Goal: Task Accomplishment & Management: Manage account settings

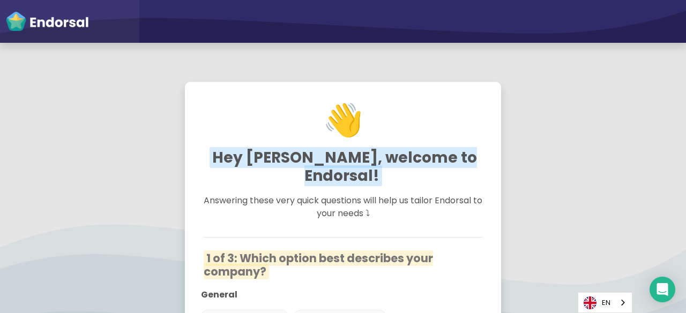
scroll to position [155, 0]
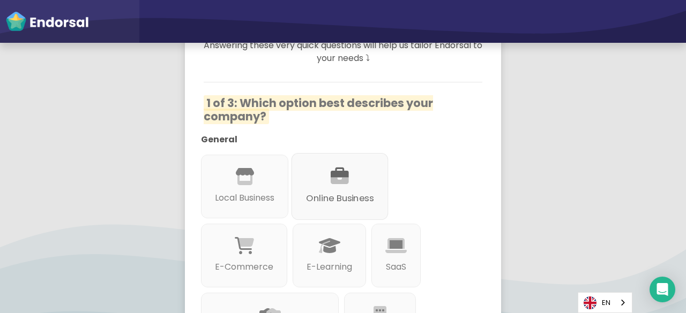
click at [339, 192] on p "Online Business" at bounding box center [340, 198] width 68 height 13
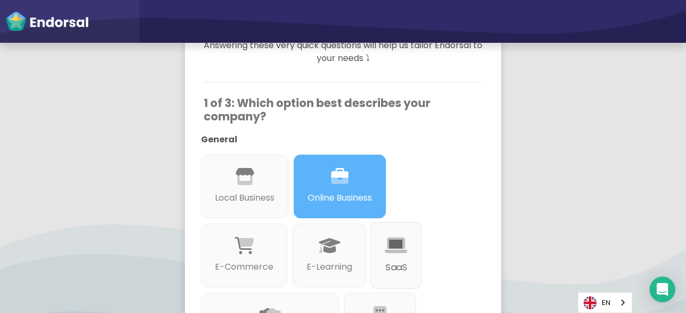
scroll to position [219, 0]
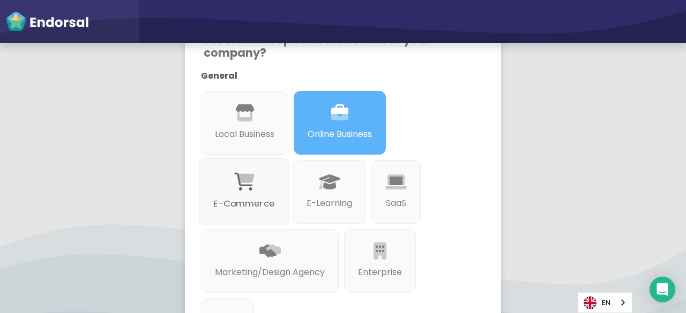
click at [266, 192] on div at bounding box center [243, 195] width 61 height 6
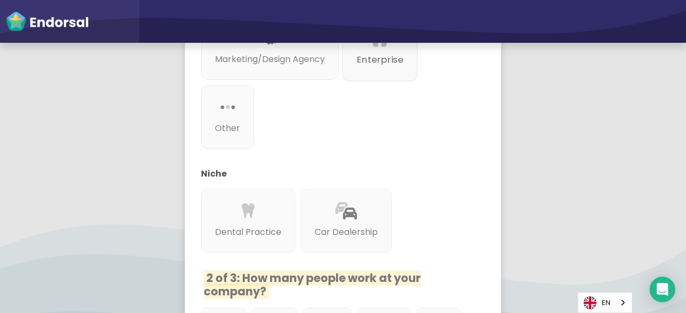
scroll to position [494, 0]
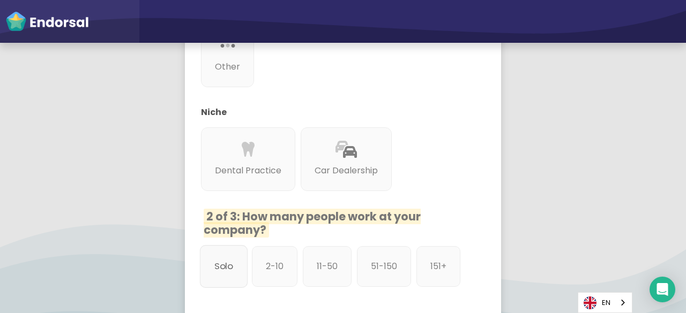
click at [224, 260] on p "Solo" at bounding box center [223, 266] width 19 height 13
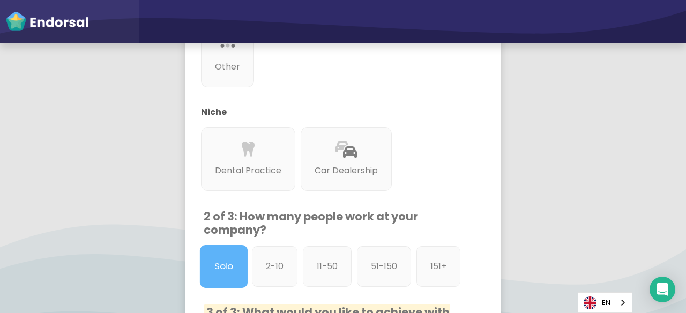
click at [224, 260] on p "Solo" at bounding box center [223, 266] width 19 height 13
click at [291, 285] on div "Solo 2-10 11-50 51-150 151+" at bounding box center [335, 269] width 279 height 46
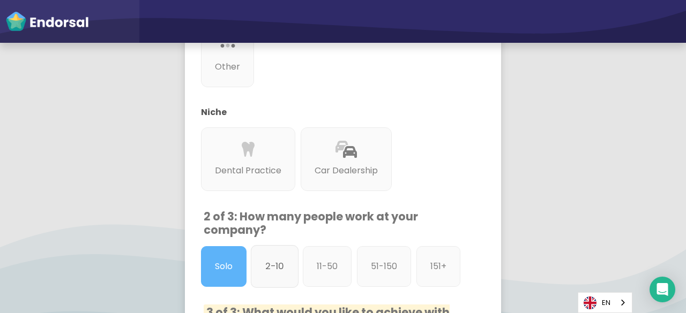
click at [291, 249] on div "2-10" at bounding box center [275, 266] width 48 height 43
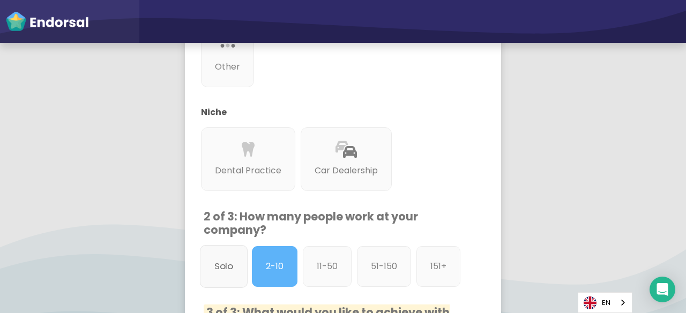
click at [207, 254] on div "Solo" at bounding box center [224, 266] width 48 height 43
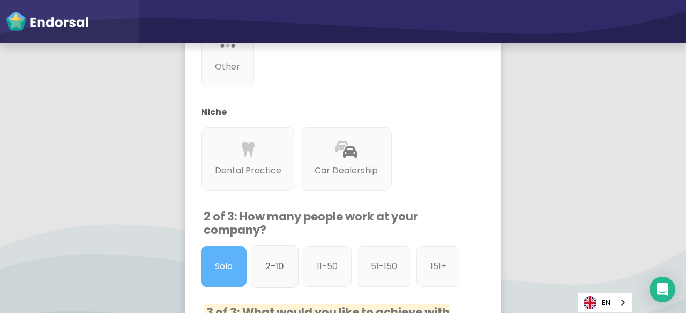
drag, startPoint x: 251, startPoint y: 251, endPoint x: 265, endPoint y: 255, distance: 14.4
click at [265, 255] on div "2-10" at bounding box center [275, 266] width 48 height 43
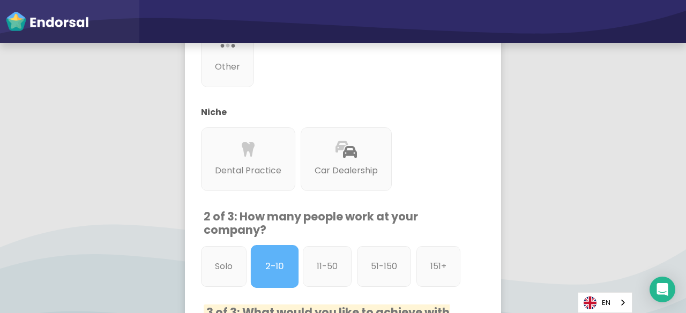
click at [265, 255] on div "2-10" at bounding box center [275, 266] width 48 height 43
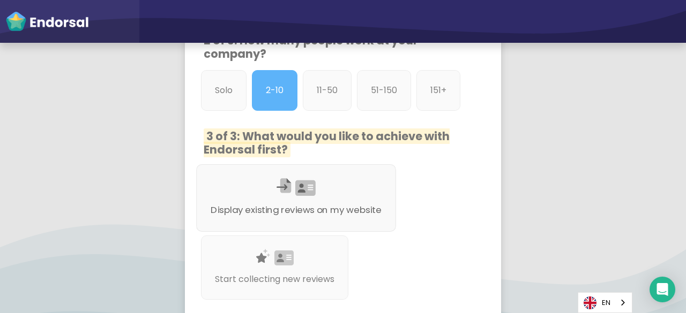
scroll to position [752, 0]
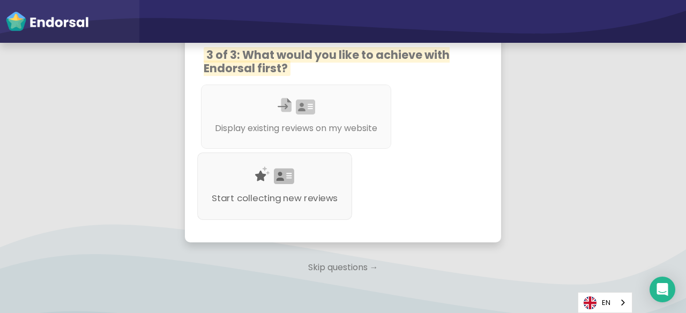
click at [303, 205] on div "Start collecting new reviews" at bounding box center [274, 187] width 155 height 68
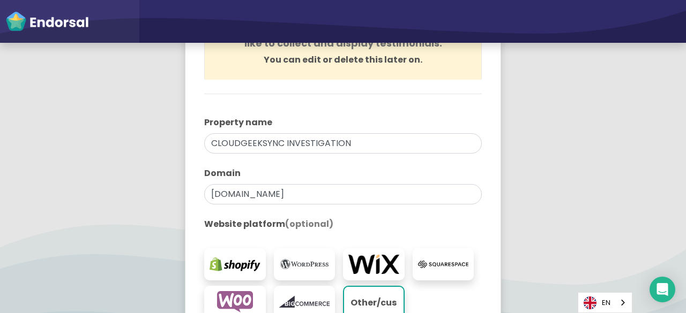
scroll to position [248, 0]
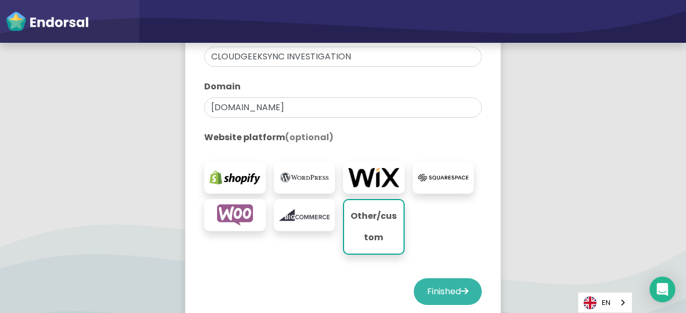
click at [448, 280] on button "Finished" at bounding box center [448, 292] width 68 height 27
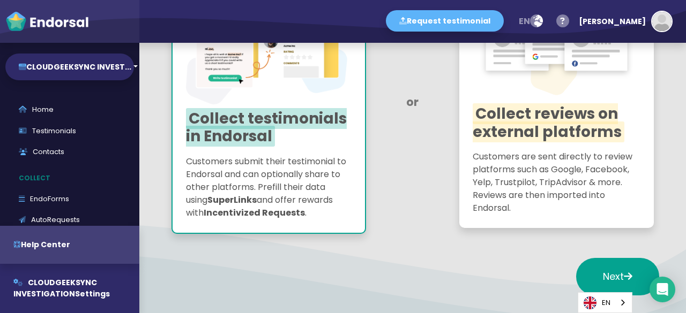
scroll to position [194, 0]
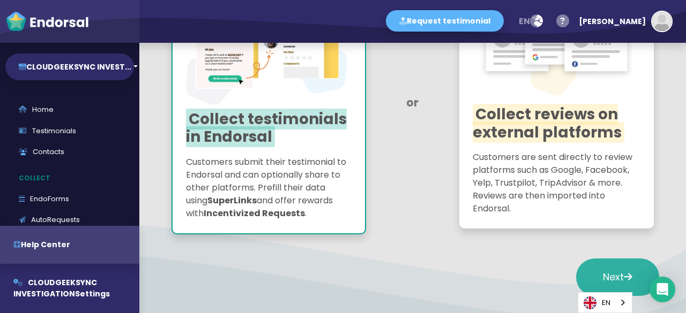
click at [603, 273] on span "Next" at bounding box center [617, 277] width 29 height 13
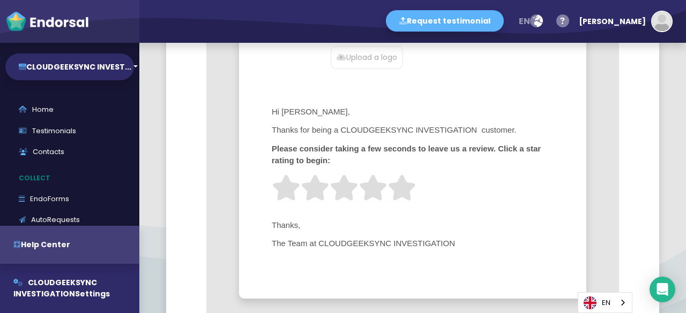
scroll to position [533, 0]
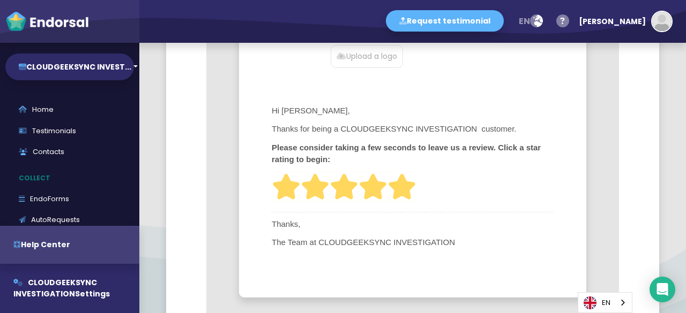
click at [413, 182] on img at bounding box center [401, 187] width 29 height 29
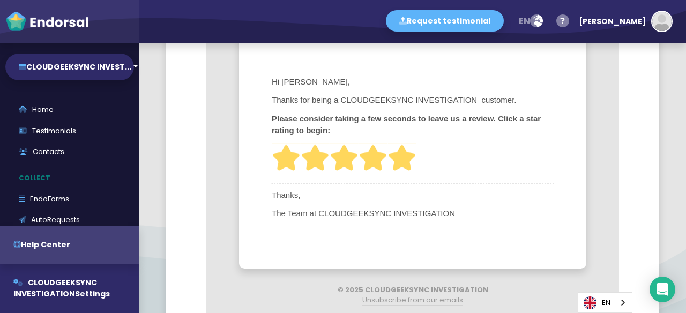
scroll to position [561, 0]
click at [415, 164] on img at bounding box center [401, 158] width 29 height 29
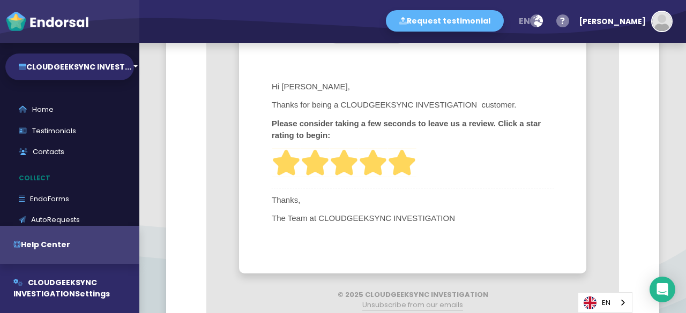
scroll to position [559, 0]
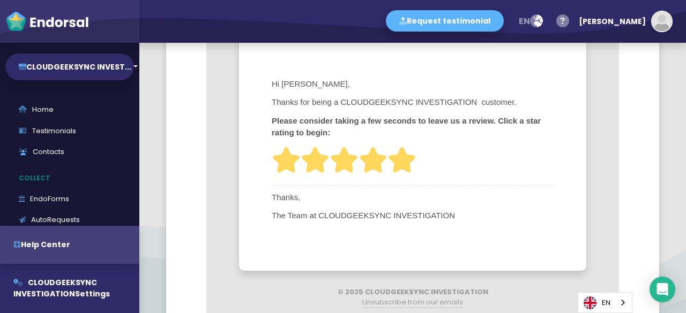
click at [401, 162] on img at bounding box center [401, 160] width 29 height 29
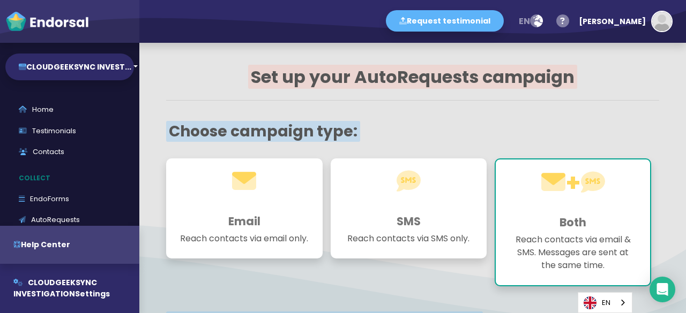
scroll to position [0, 0]
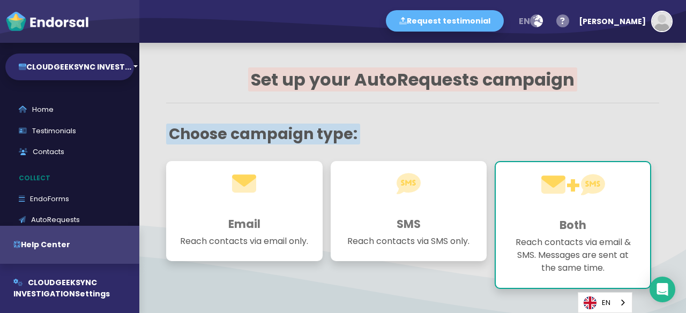
click at [234, 222] on h3 "Email" at bounding box center [244, 224] width 130 height 13
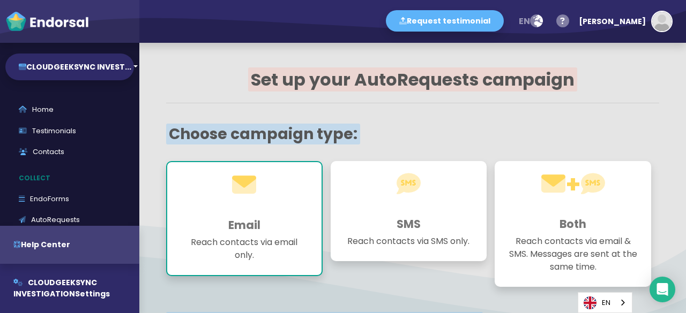
click at [391, 222] on h3 "SMS" at bounding box center [409, 224] width 130 height 13
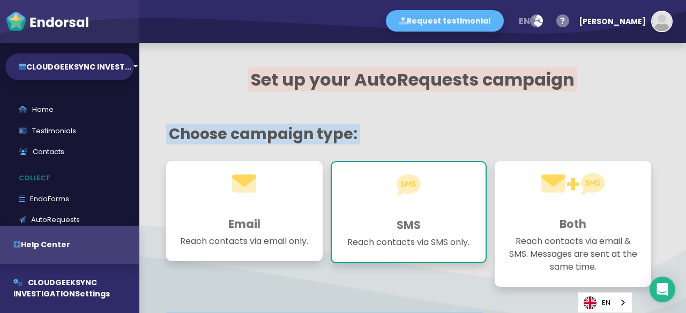
click at [514, 224] on h3 "Both" at bounding box center [573, 224] width 130 height 13
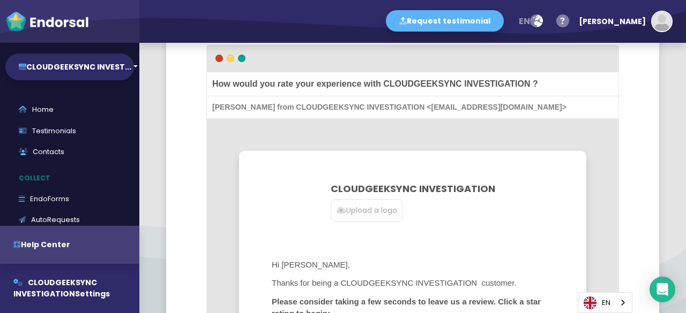
scroll to position [466, 0]
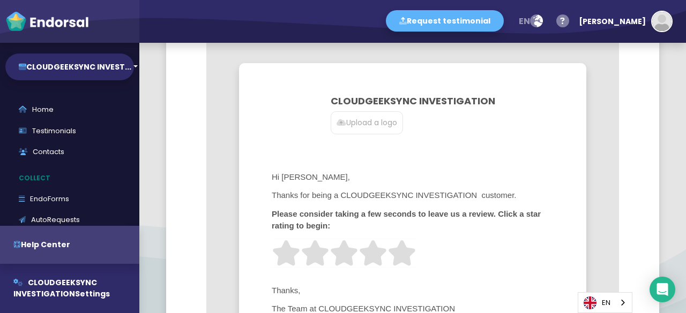
click at [387, 121] on p "Upload a logo" at bounding box center [366, 122] width 61 height 11
click at [0, 0] on input "Upload a logo" at bounding box center [0, 0] width 0 height 0
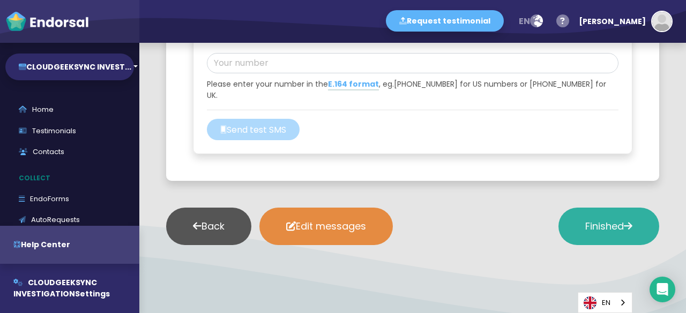
scroll to position [1520, 0]
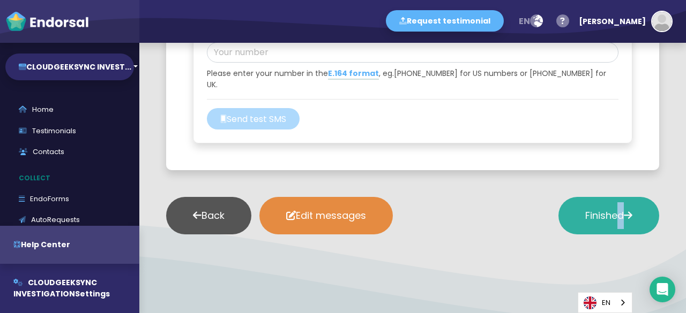
drag, startPoint x: 600, startPoint y: 221, endPoint x: 601, endPoint y: 216, distance: 5.6
click at [601, 216] on div "Back Edit messages Finished" at bounding box center [412, 216] width 493 height 64
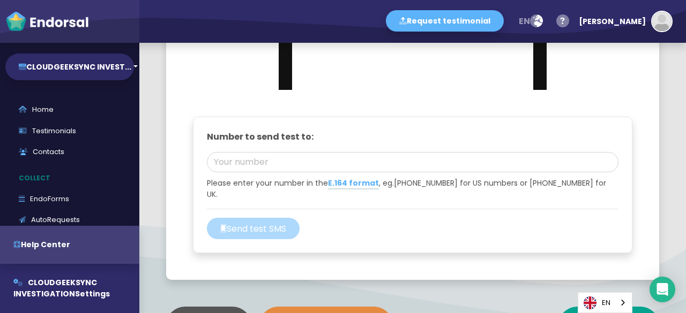
scroll to position [1454, 0]
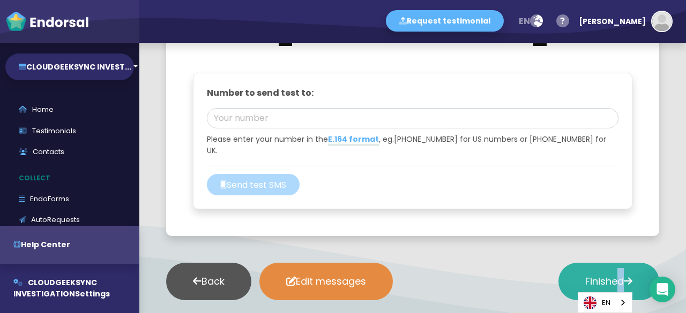
click at [567, 266] on button "Finished" at bounding box center [608, 282] width 101 height 38
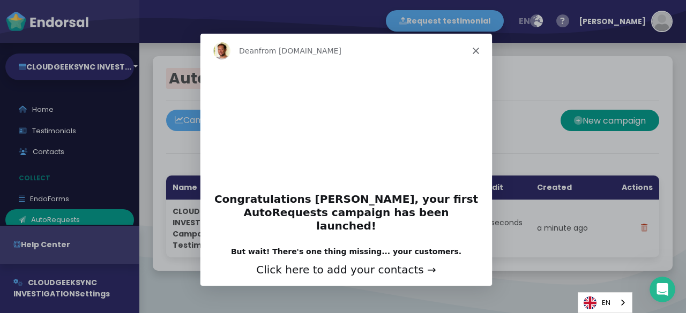
click at [474, 47] on icon "Close" at bounding box center [475, 50] width 6 height 6
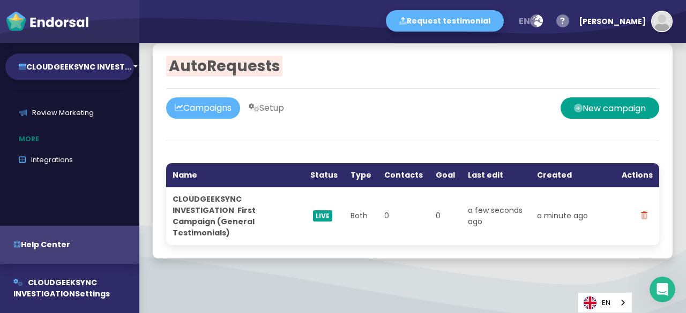
scroll to position [305, 0]
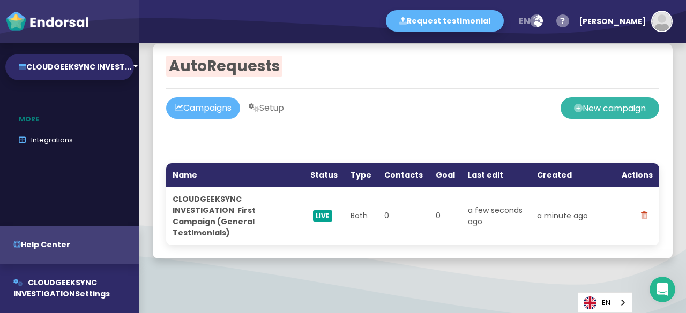
click at [580, 111] on button "New campaign" at bounding box center [609, 108] width 99 height 21
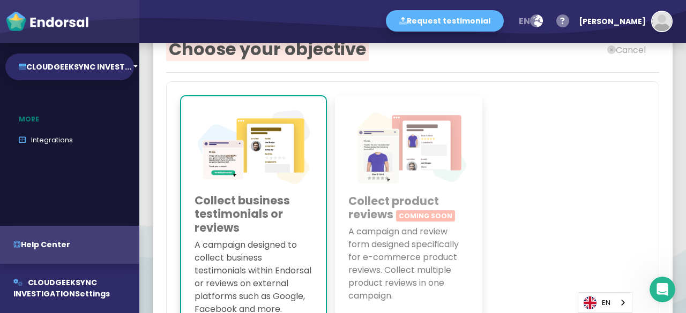
scroll to position [131, 0]
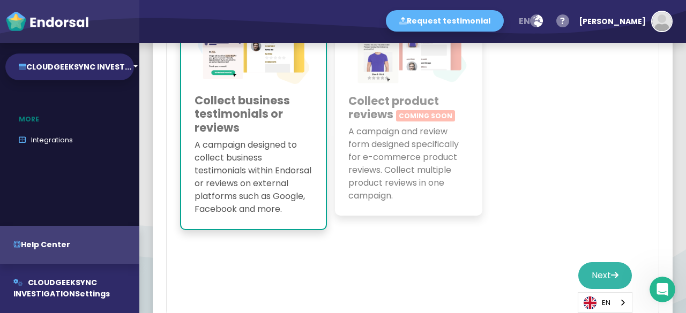
click at [579, 276] on button "Next" at bounding box center [605, 276] width 54 height 27
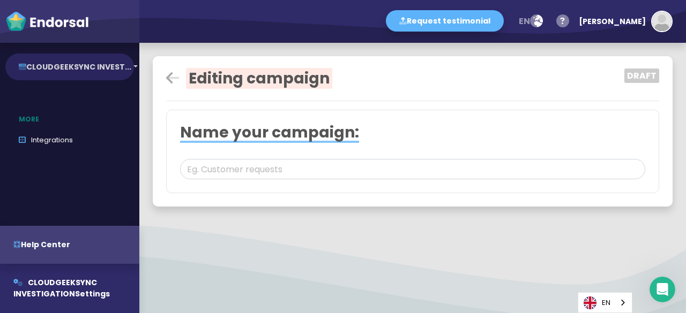
click at [83, 62] on button "CLOUDGEEKSYNC INVEST..." at bounding box center [69, 67] width 129 height 27
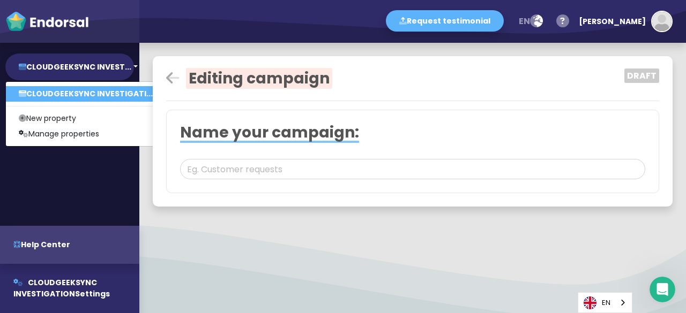
click at [91, 98] on link "CLOUDGEEKSYNC INVESTIGATI..." at bounding box center [86, 94] width 160 height 16
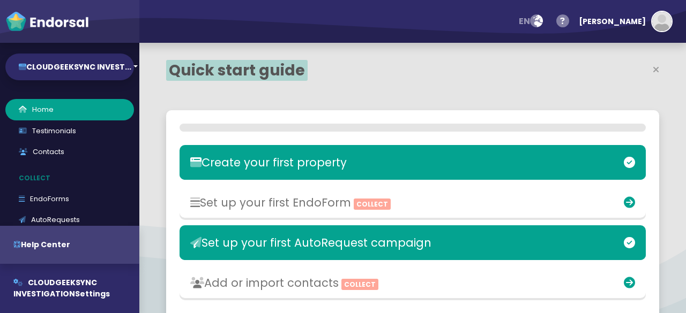
select select "14"
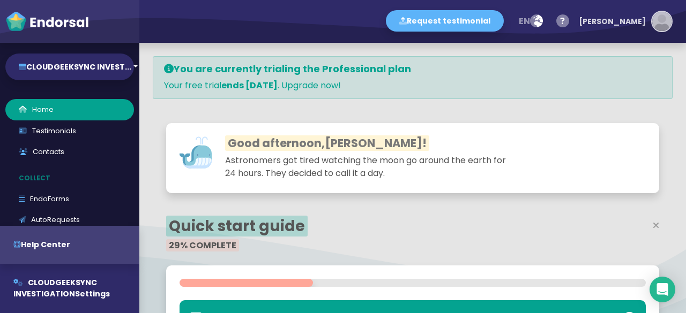
click at [665, 24] on img "button" at bounding box center [661, 21] width 19 height 19
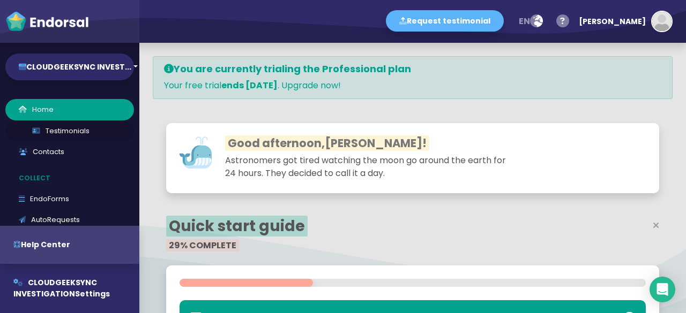
click at [54, 138] on link "Testimonials" at bounding box center [69, 131] width 129 height 21
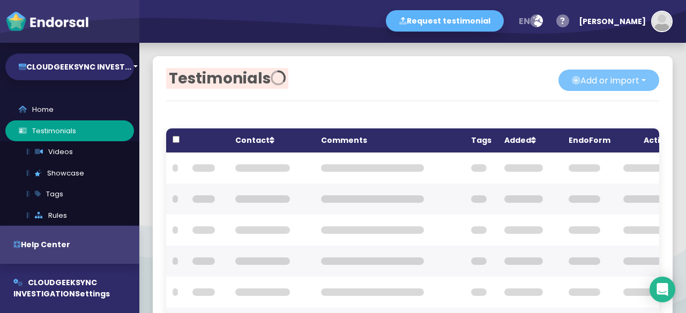
click at [572, 85] on button "Add or import" at bounding box center [608, 80] width 101 height 21
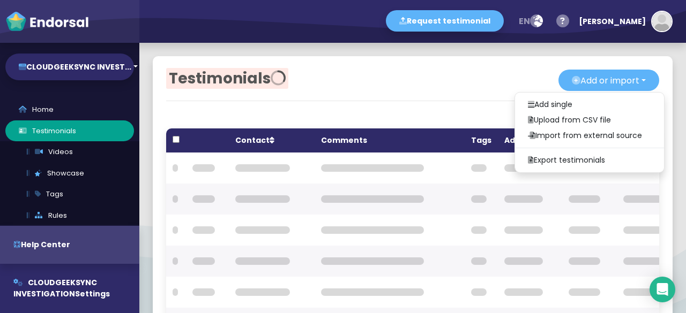
click at [438, 95] on div "Testimonials Add or import Add single Upload from CSV file Import from external…" at bounding box center [413, 266] width 520 height 421
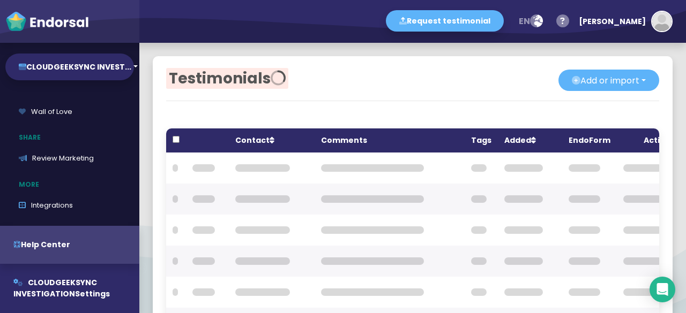
scroll to position [324, 0]
click at [102, 71] on button "CLOUDGEEKSYNC INVEST..." at bounding box center [69, 67] width 129 height 27
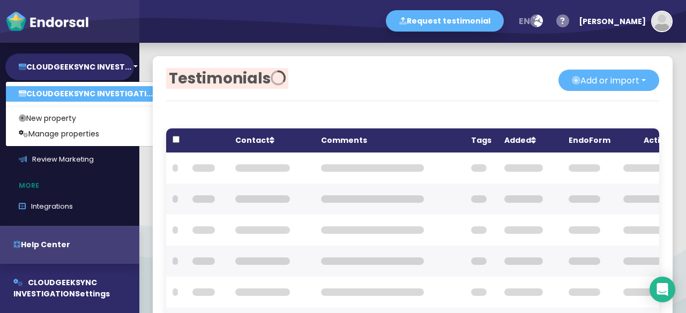
click at [109, 87] on link "CLOUDGEEKSYNC INVESTIGATI..." at bounding box center [86, 94] width 160 height 16
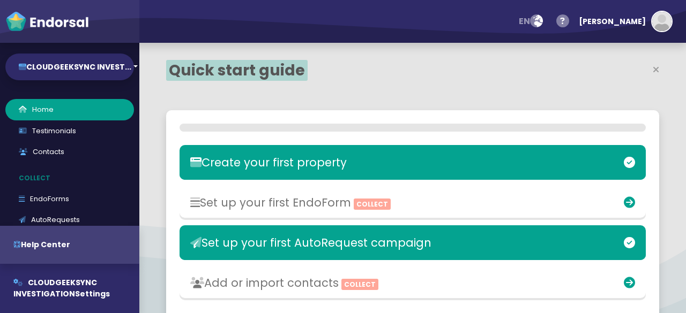
select select "14"
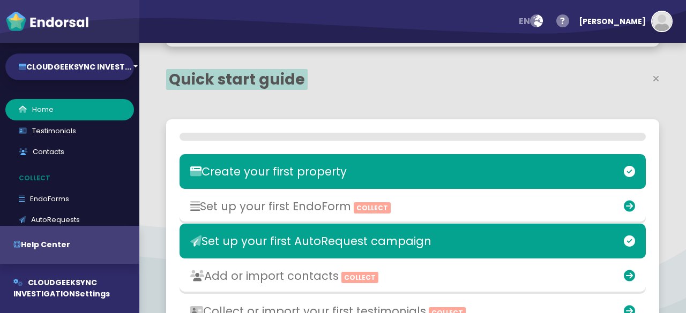
scroll to position [93, 0]
click at [626, 172] on icon at bounding box center [631, 171] width 11 height 11
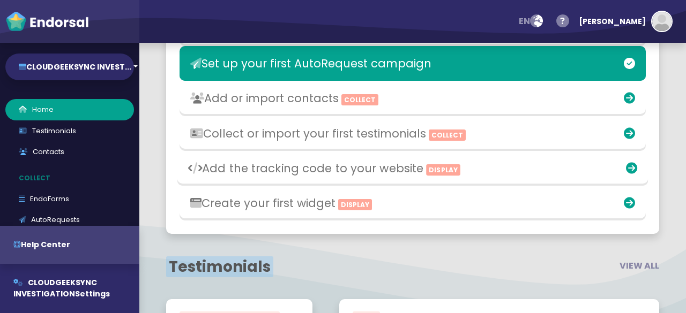
scroll to position [241, 0]
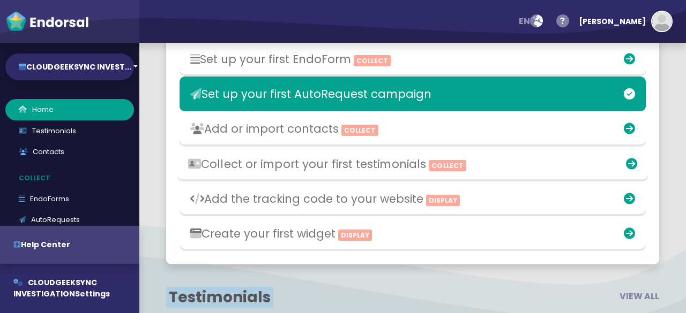
click at [396, 170] on h3 "Collect or import your first testimonials Collect" at bounding box center [336, 163] width 296 height 13
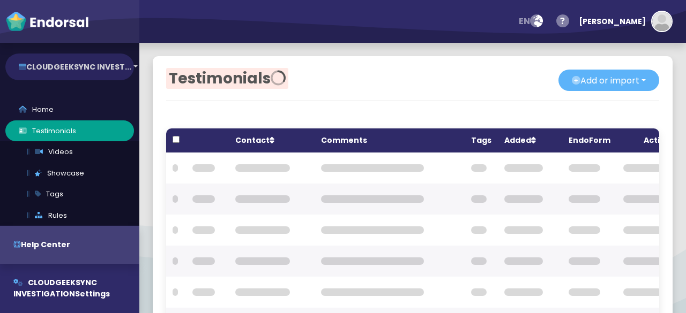
click at [91, 65] on button "CLOUDGEEKSYNC INVEST..." at bounding box center [69, 67] width 129 height 27
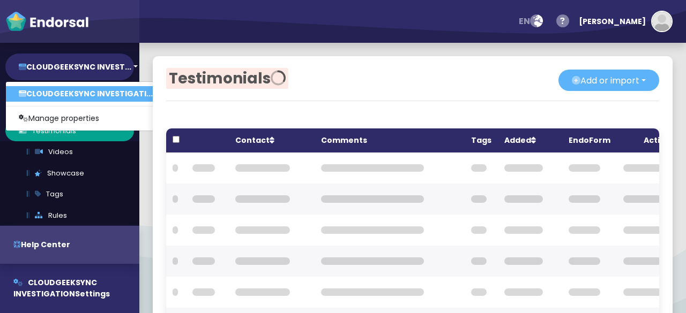
click at [92, 102] on div "CLOUDGEEKSYNC INVESTIGATI... Manage properties" at bounding box center [85, 106] width 161 height 50
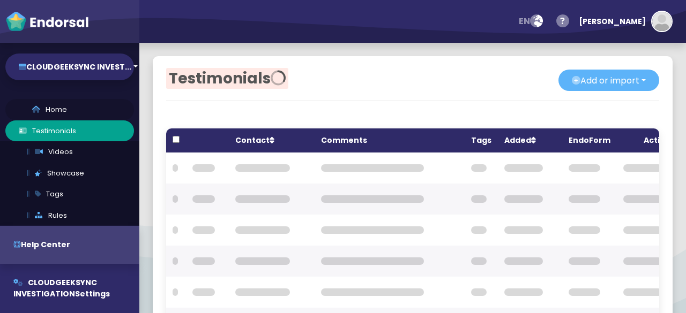
click at [99, 100] on link "Home" at bounding box center [69, 109] width 129 height 21
select select "14"
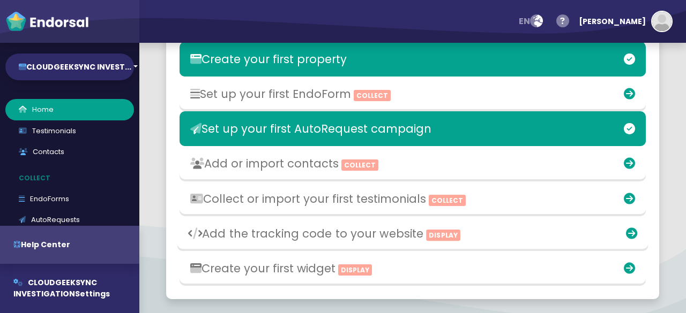
scroll to position [143, 0]
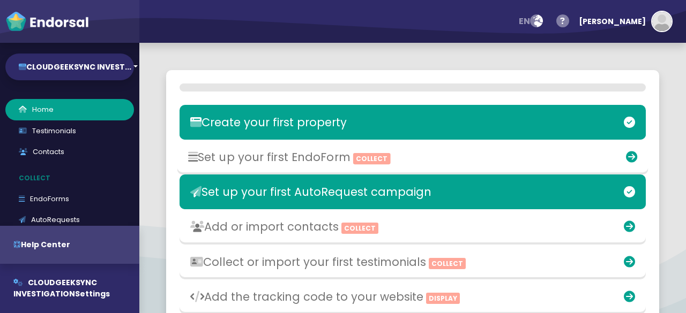
click at [376, 164] on div "Set up your first EndoForm Collect" at bounding box center [336, 157] width 306 height 25
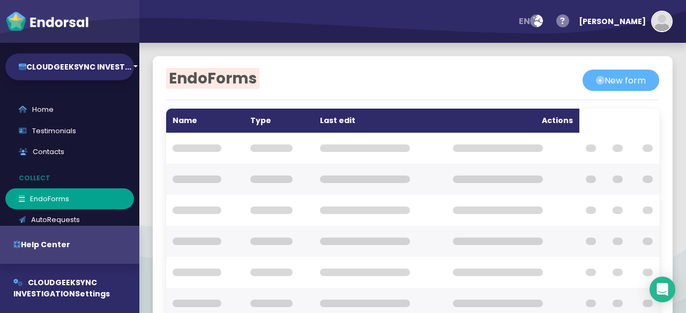
click at [261, 24] on div "en Language English French German Spanish Italian Norwegian Help center Send fe…" at bounding box center [412, 21] width 547 height 43
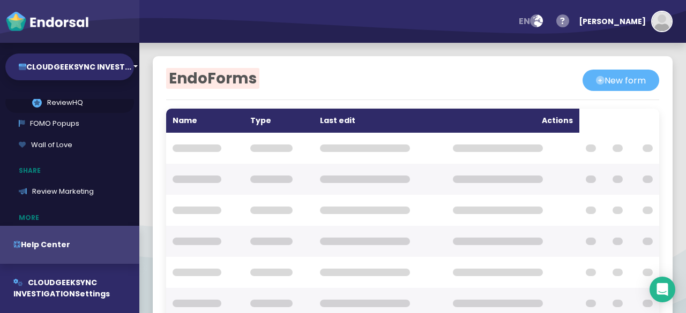
scroll to position [207, 0]
click at [62, 105] on link ".review-hq-icon-1{opacity:0.5;} ReviewHQ" at bounding box center [69, 102] width 129 height 21
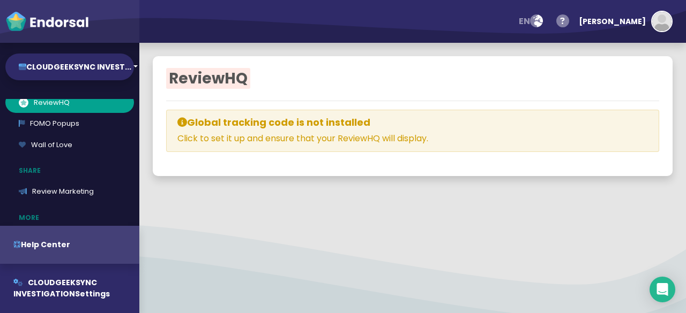
click at [405, 128] on div "Global tracking code is not installed Click to set it up and ensure that your R…" at bounding box center [412, 131] width 493 height 43
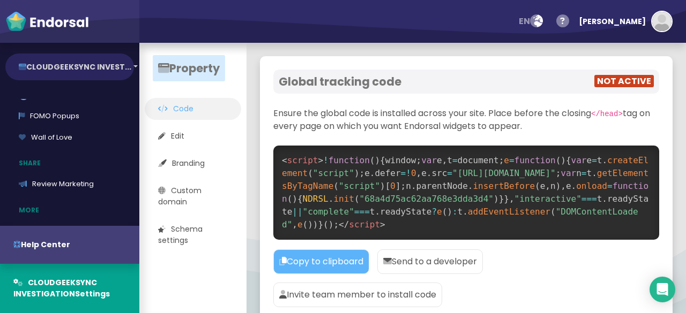
click at [92, 68] on button "CLOUDGEEKSYNC INVEST..." at bounding box center [69, 67] width 129 height 27
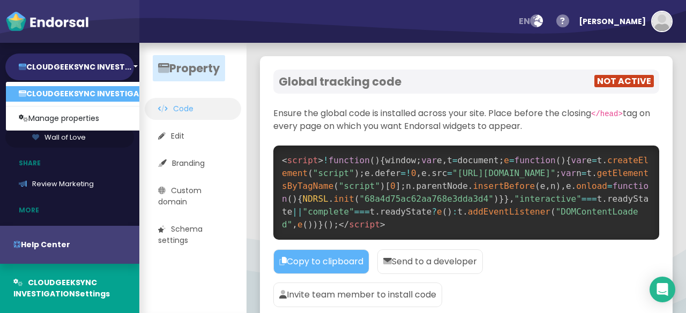
click at [97, 147] on link "Wall of Love" at bounding box center [69, 137] width 129 height 21
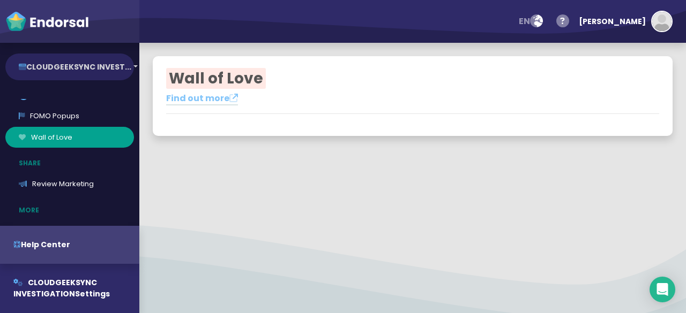
click at [134, 66] on button "CLOUDGEEKSYNC INVEST..." at bounding box center [69, 67] width 129 height 27
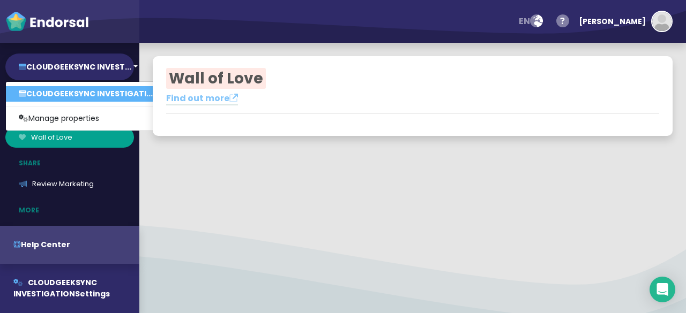
click at [261, 233] on div "Wall of Love Find out more" at bounding box center [412, 178] width 547 height 271
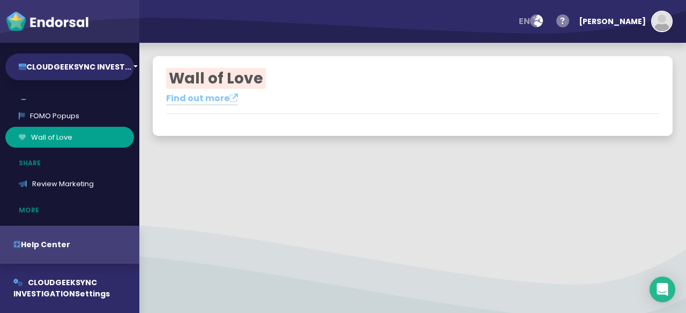
click at [0, 115] on li "FOMO Popups" at bounding box center [69, 116] width 139 height 21
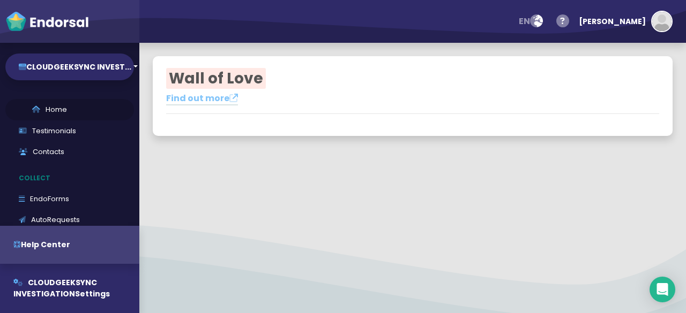
click at [51, 113] on link "Home" at bounding box center [69, 109] width 129 height 21
select select "14"
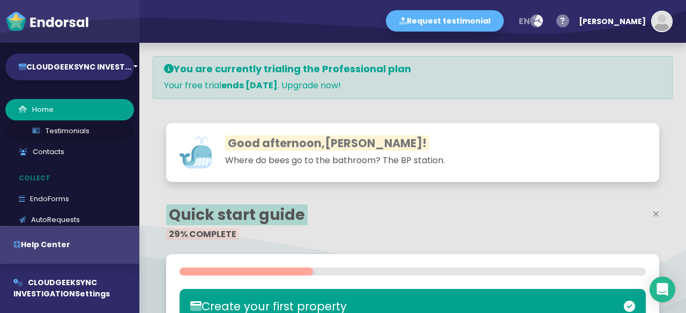
click at [91, 133] on link "Testimonials" at bounding box center [69, 131] width 129 height 21
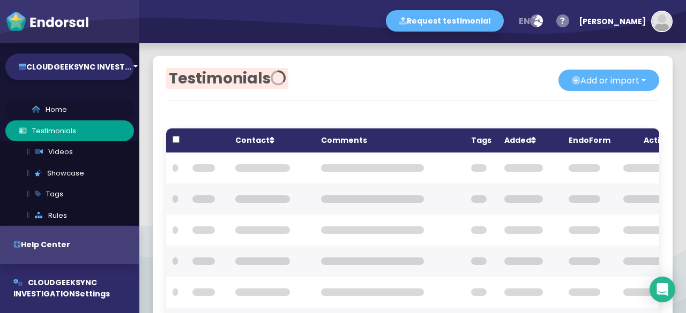
click at [100, 114] on link "Home" at bounding box center [69, 109] width 129 height 21
select select "14"
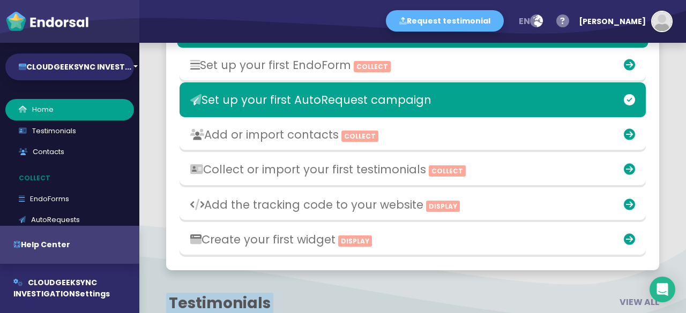
scroll to position [223, 0]
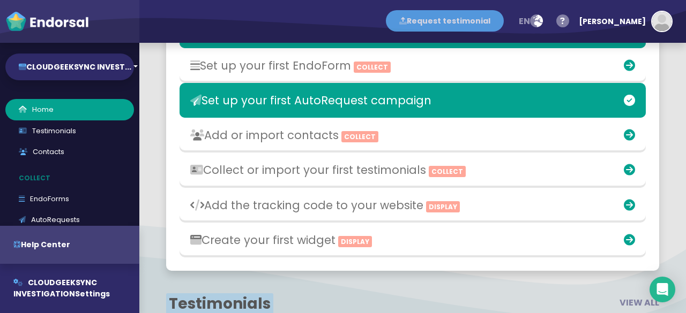
select select "16: Object"
click at [504, 17] on button "Request testimonial" at bounding box center [445, 20] width 118 height 21
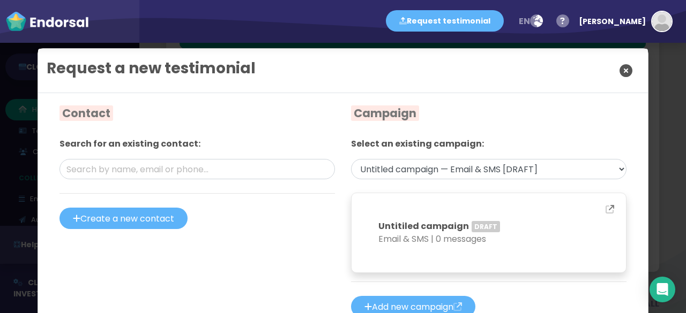
scroll to position [71, 0]
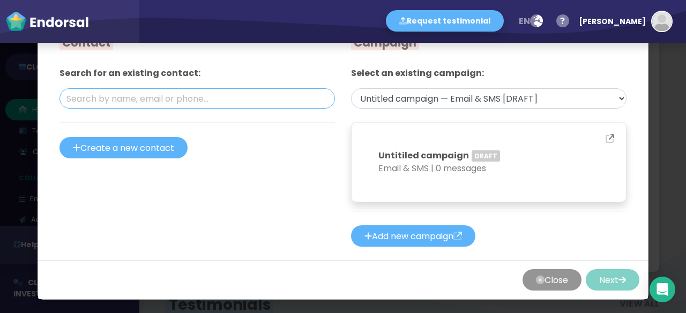
click at [191, 104] on input "text" at bounding box center [196, 98] width 275 height 20
click at [654, 79] on div "Request a new testimonial Contact Search for an existing contact: Create a new …" at bounding box center [343, 156] width 686 height 313
select select "20: Object"
click at [4, 56] on div "Request a new testimonial Contact Search for an existing contact: Create a new …" at bounding box center [343, 156] width 686 height 313
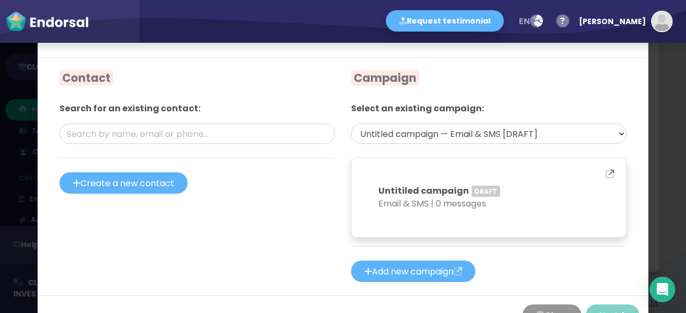
scroll to position [0, 0]
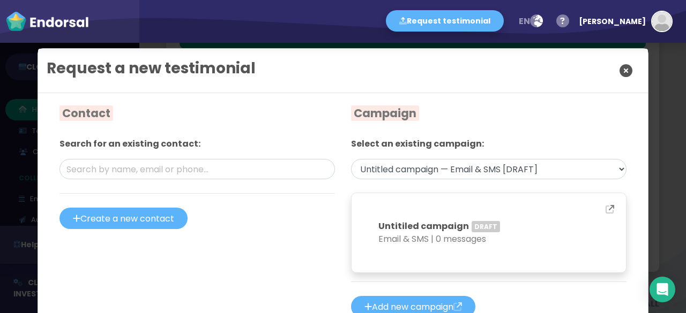
click at [79, 25] on img at bounding box center [47, 21] width 84 height 21
click at [49, 21] on img at bounding box center [47, 21] width 84 height 21
click at [623, 65] on icon "Close" at bounding box center [625, 70] width 13 height 27
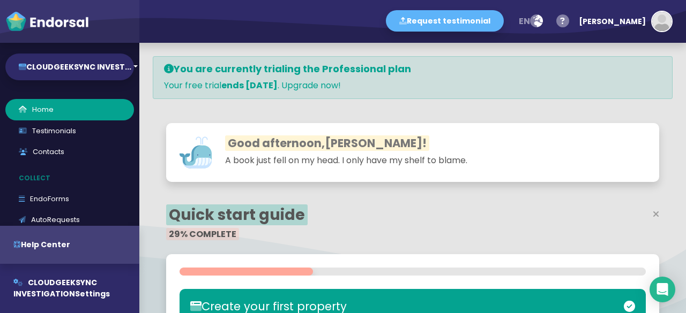
click at [452, 199] on div "Good afternoon, shaw ! A book just fell on my head. I only have my shelf to bla…" at bounding box center [413, 155] width 520 height 91
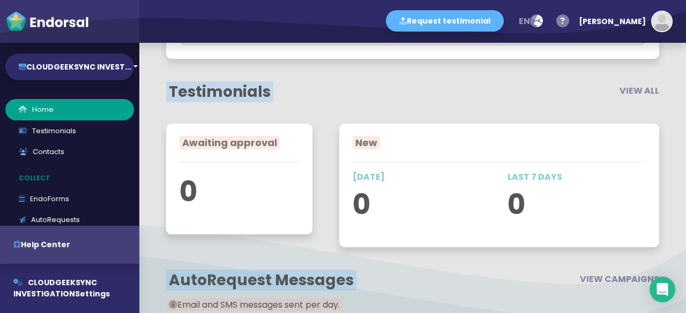
scroll to position [489, 0]
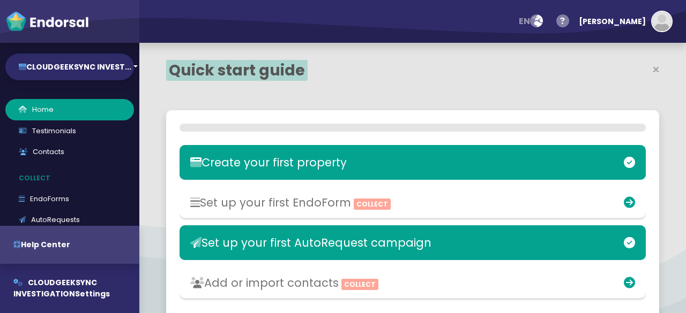
select select "14"
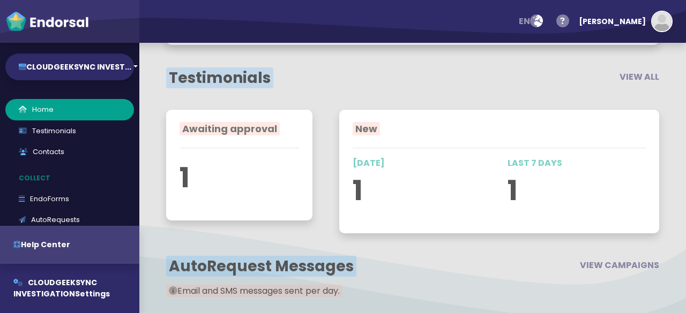
scroll to position [593, 0]
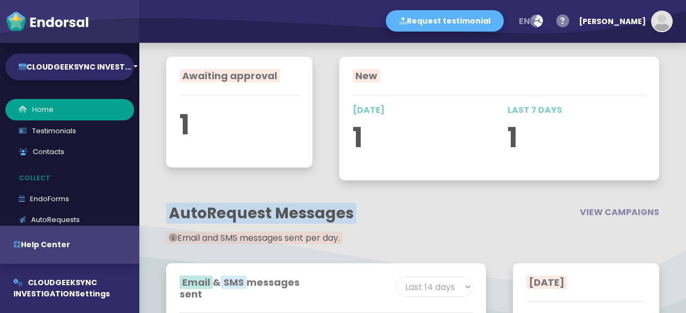
click at [254, 134] on p "1" at bounding box center [238, 125] width 119 height 42
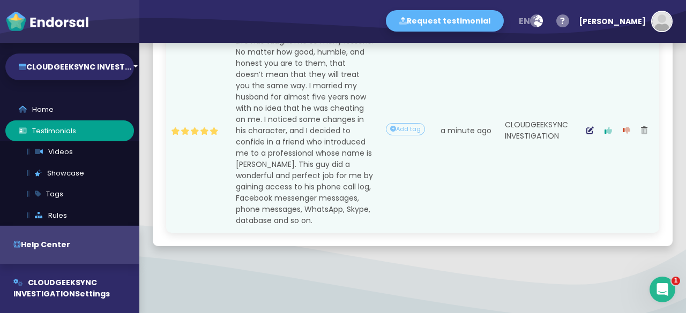
scroll to position [0, 279]
click at [617, 127] on button "button" at bounding box center [608, 130] width 18 height 27
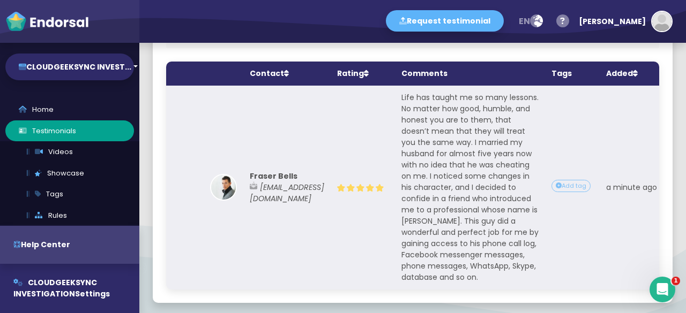
scroll to position [0, 0]
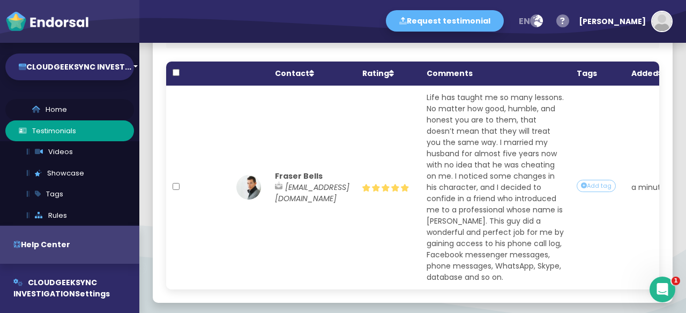
select select "14"
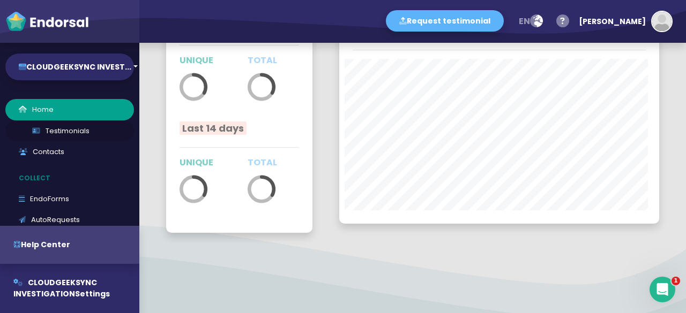
scroll to position [223, 314]
click at [109, 134] on link "Testimonials" at bounding box center [69, 131] width 129 height 21
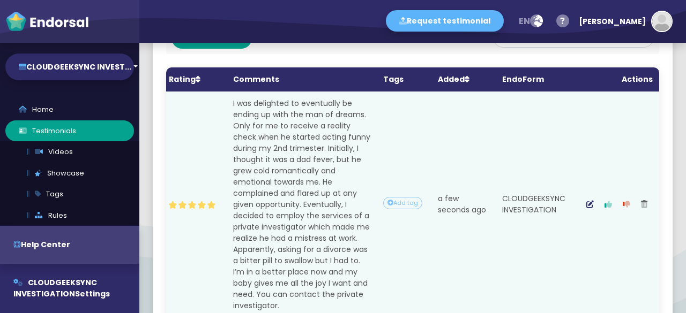
scroll to position [0, 296]
click at [604, 203] on icon "button" at bounding box center [608, 205] width 8 height 8
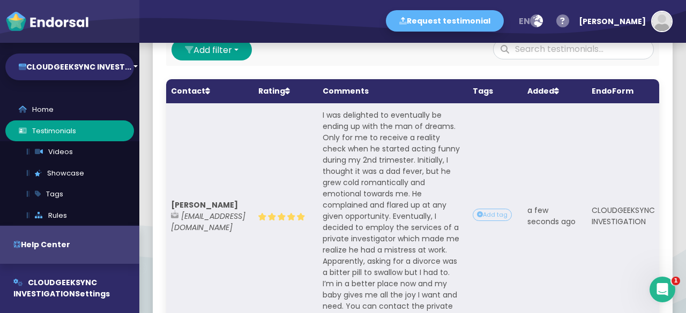
scroll to position [0, 0]
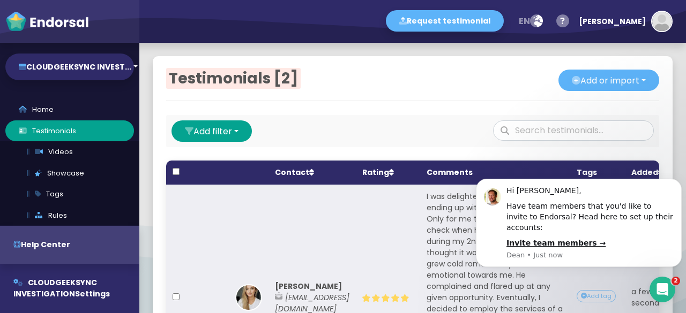
click at [356, 222] on td "[PERSON_NAME] [EMAIL_ADDRESS][DOMAIN_NAME]" at bounding box center [311, 298] width 87 height 227
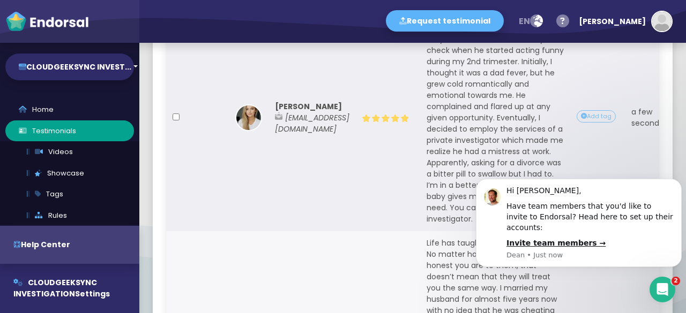
scroll to position [190, 0]
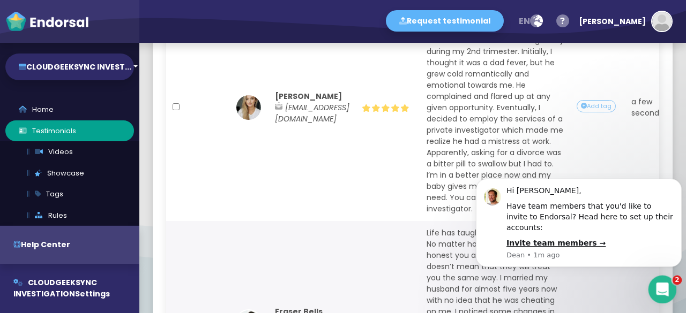
click at [666, 280] on div "Open Intercom Messenger" at bounding box center [660, 288] width 35 height 35
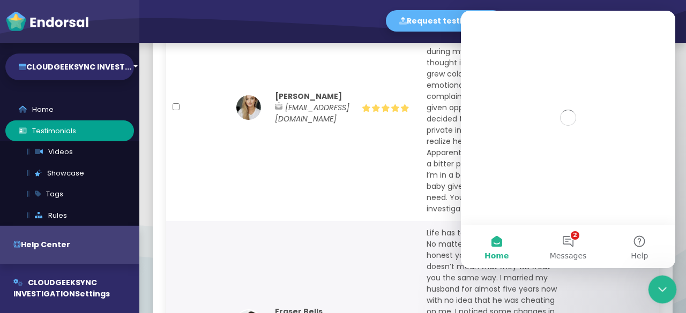
scroll to position [0, 0]
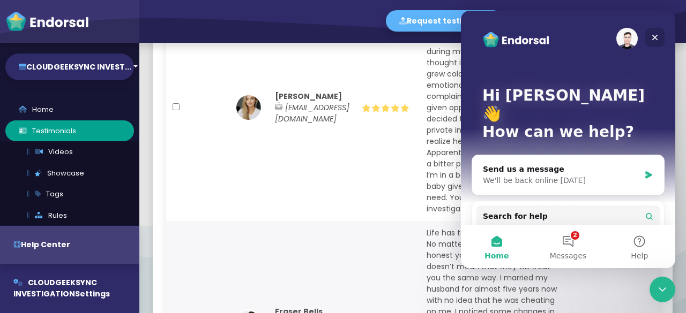
click at [658, 38] on icon "Close" at bounding box center [654, 37] width 9 height 9
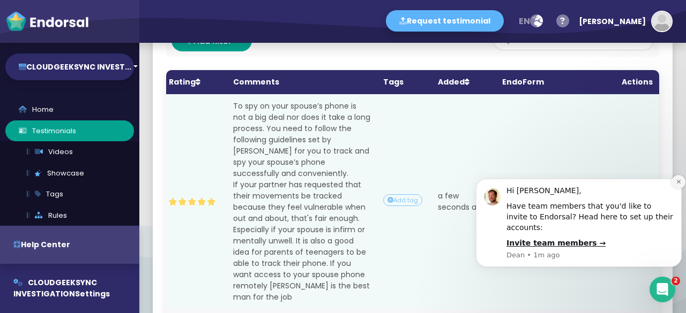
click at [679, 189] on button "Dismiss notification" at bounding box center [678, 182] width 14 height 14
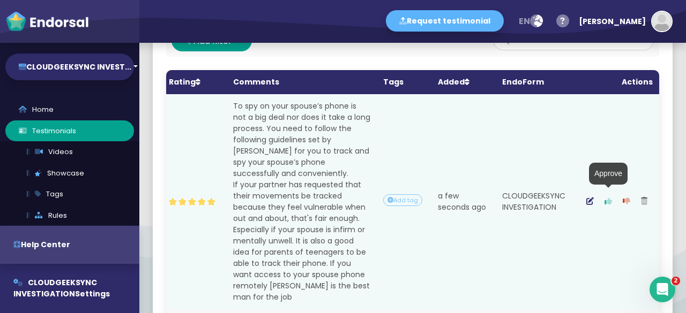
click at [604, 200] on icon "button" at bounding box center [608, 202] width 8 height 8
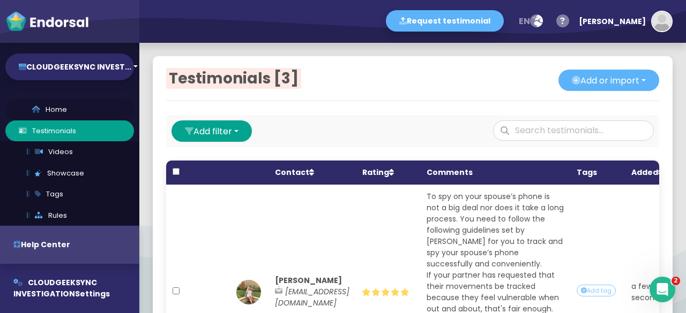
click at [72, 115] on link "Home" at bounding box center [69, 109] width 129 height 21
select select "14"
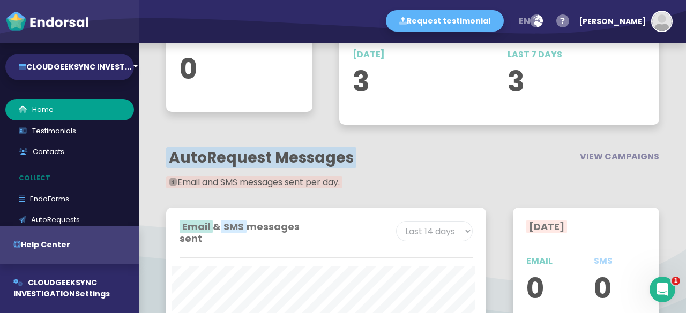
scroll to position [622, 0]
click at [409, 97] on p "3" at bounding box center [422, 83] width 138 height 42
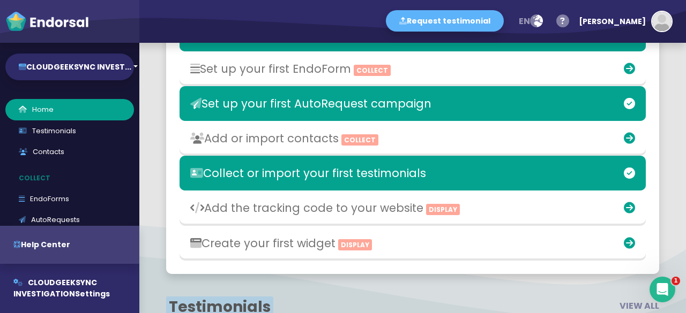
scroll to position [0, 0]
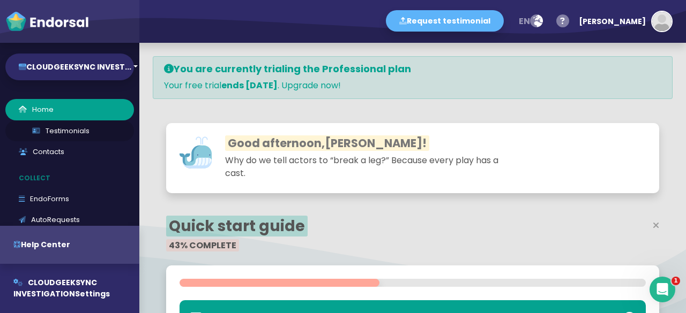
click at [74, 126] on link "Testimonials" at bounding box center [69, 131] width 129 height 21
